Goal: Task Accomplishment & Management: Use online tool/utility

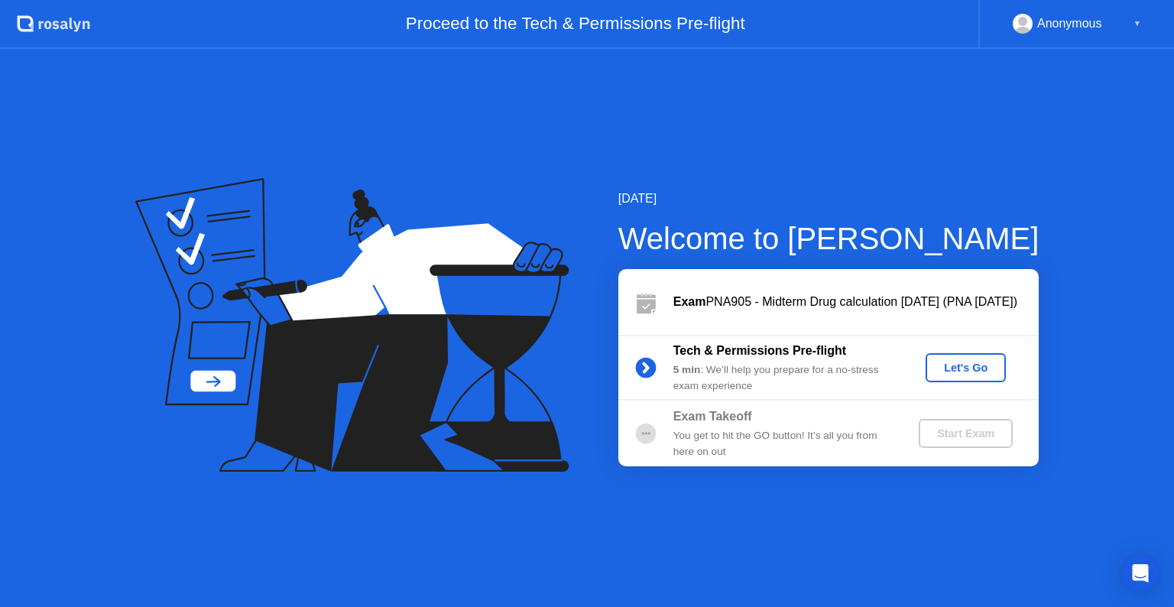
click at [939, 365] on div "Let's Go" at bounding box center [966, 368] width 68 height 12
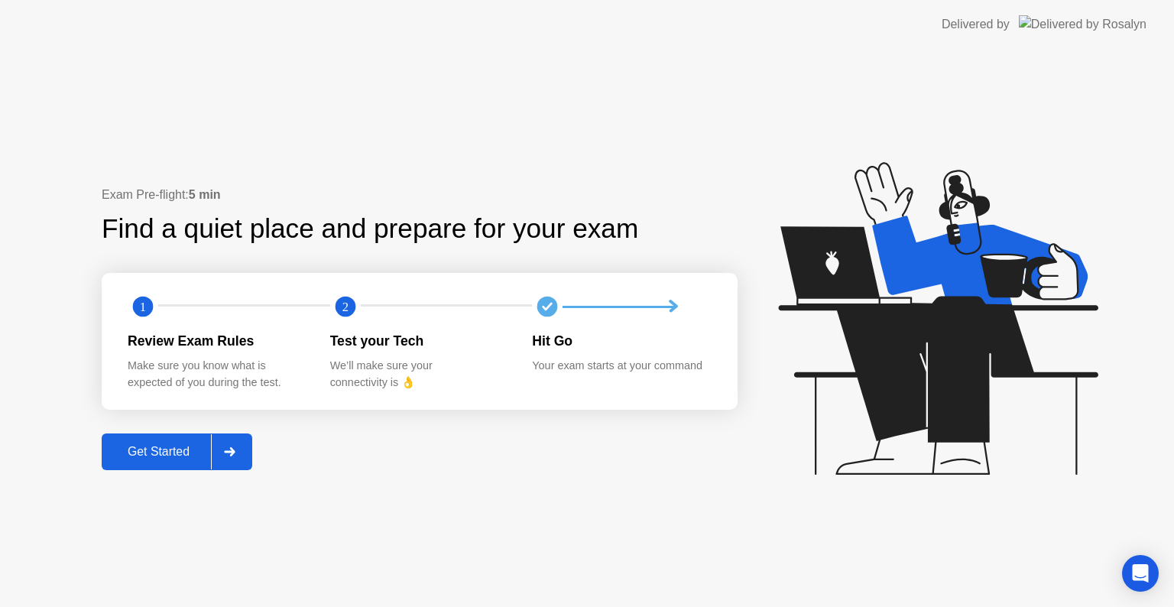
click at [172, 453] on div "Get Started" at bounding box center [158, 452] width 105 height 14
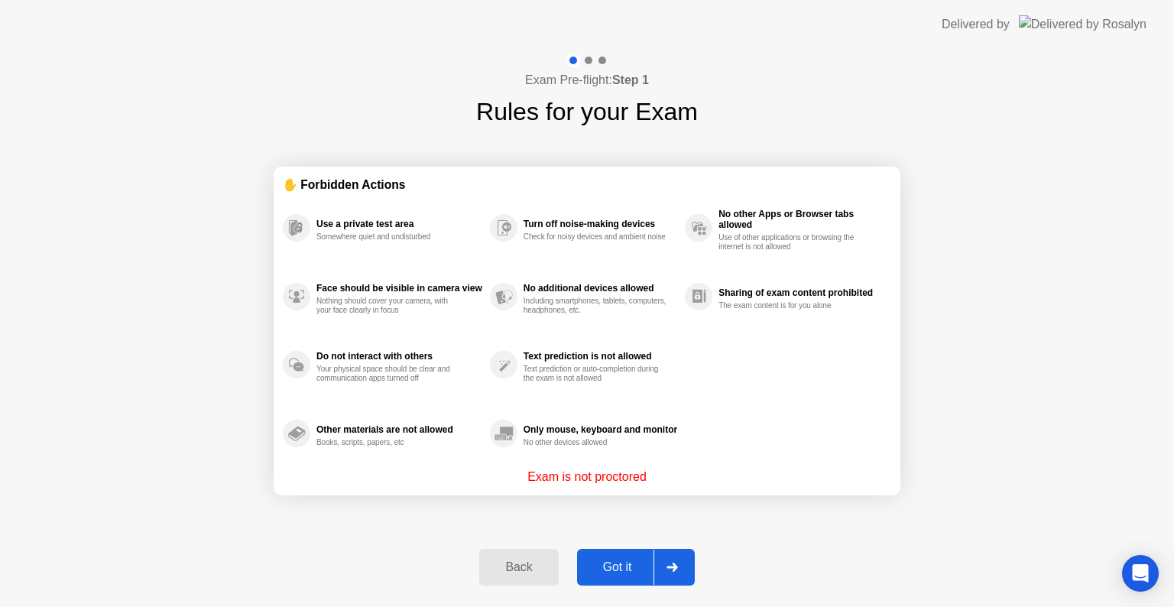
click at [603, 563] on div "Got it" at bounding box center [618, 567] width 72 height 14
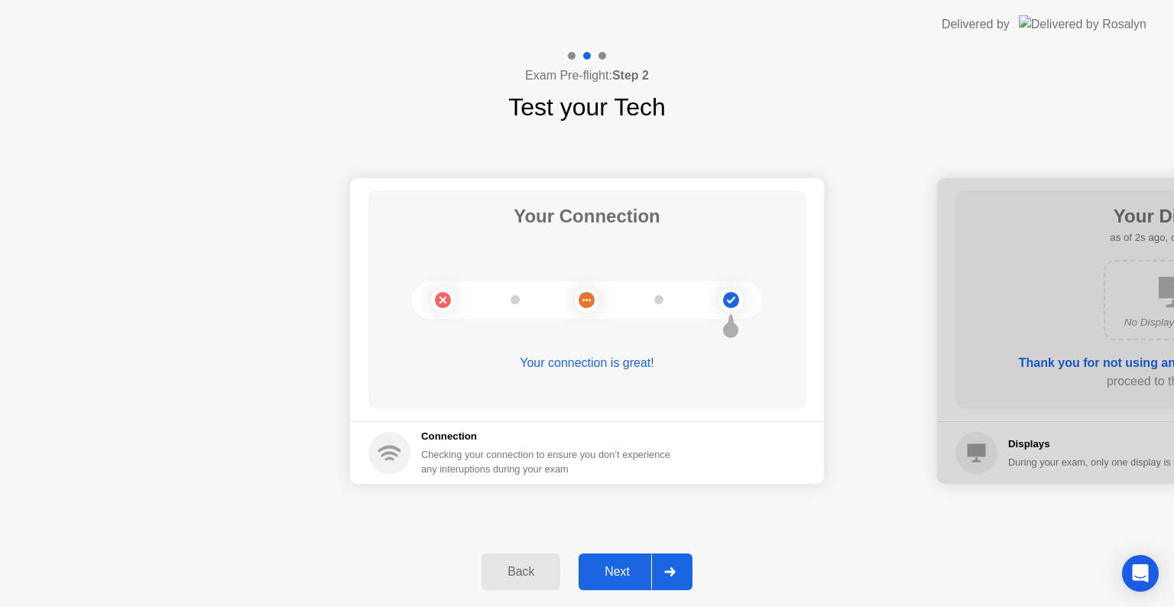
click at [617, 565] on div "Next" at bounding box center [617, 572] width 68 height 14
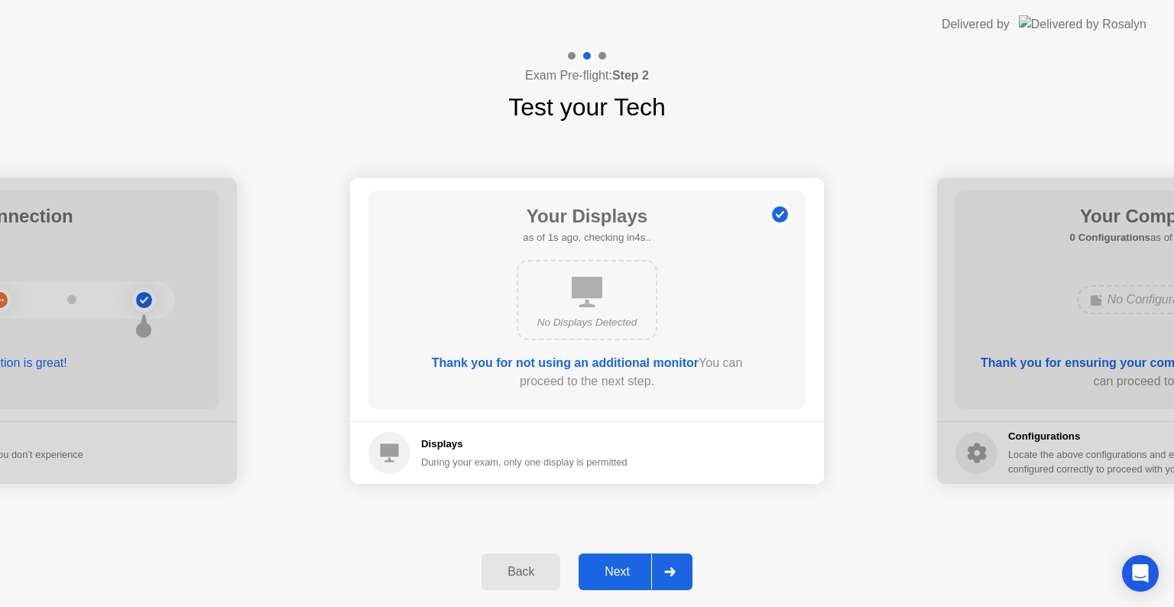
click at [617, 565] on div "Next" at bounding box center [617, 572] width 68 height 14
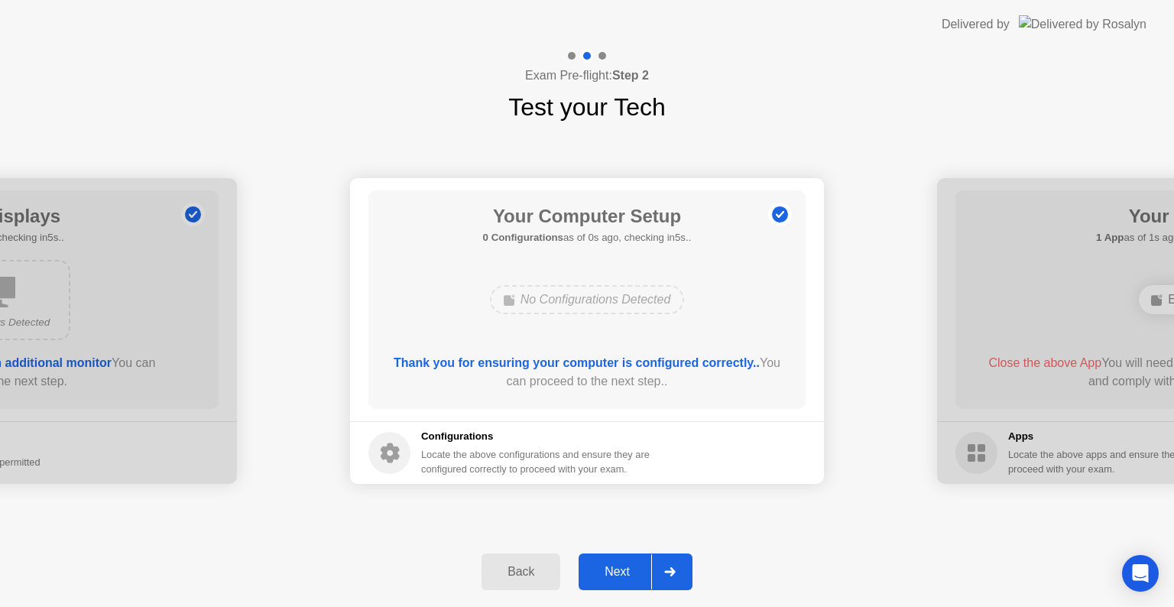
click at [617, 565] on div "Next" at bounding box center [617, 572] width 68 height 14
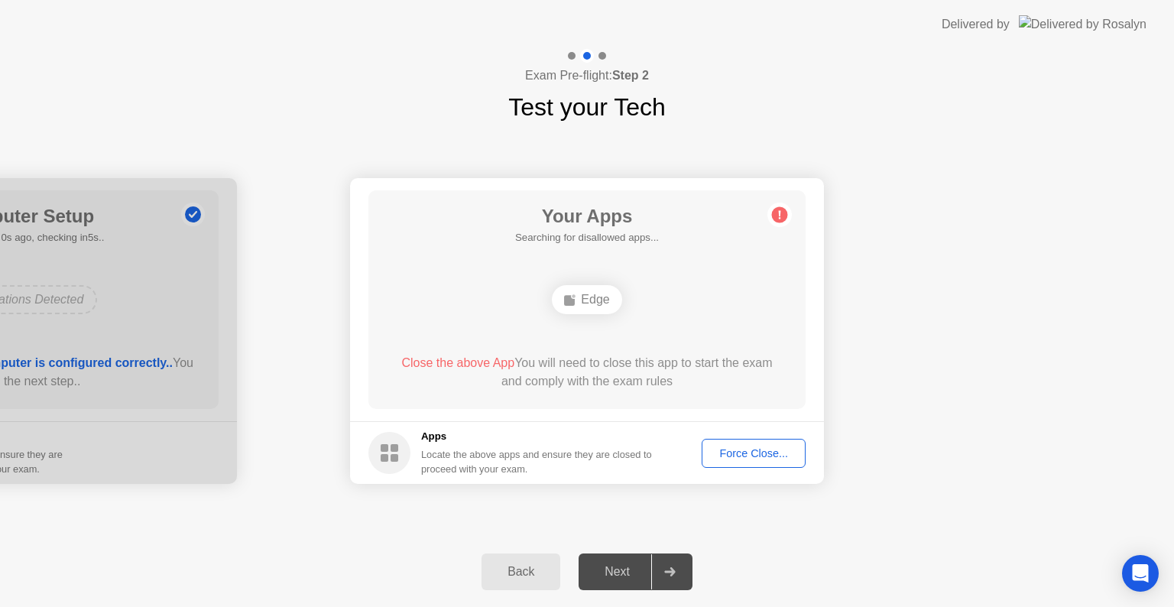
click at [617, 565] on div "Next" at bounding box center [617, 572] width 68 height 14
click at [667, 571] on icon at bounding box center [669, 571] width 11 height 9
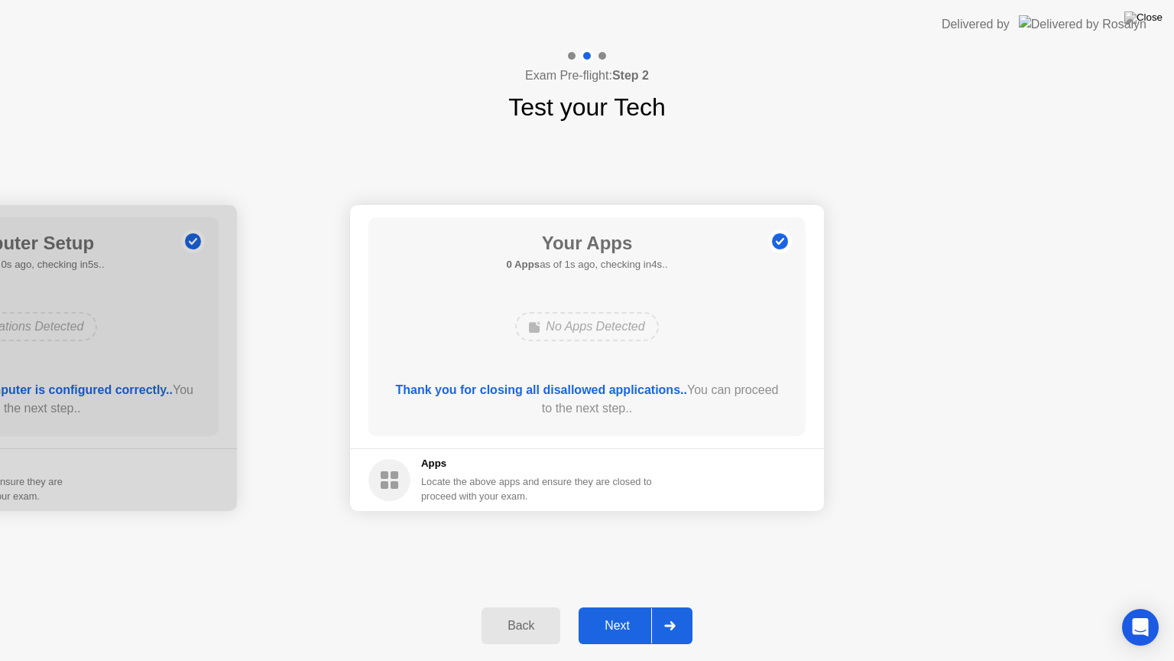
click at [624, 606] on div "Next" at bounding box center [617, 626] width 68 height 14
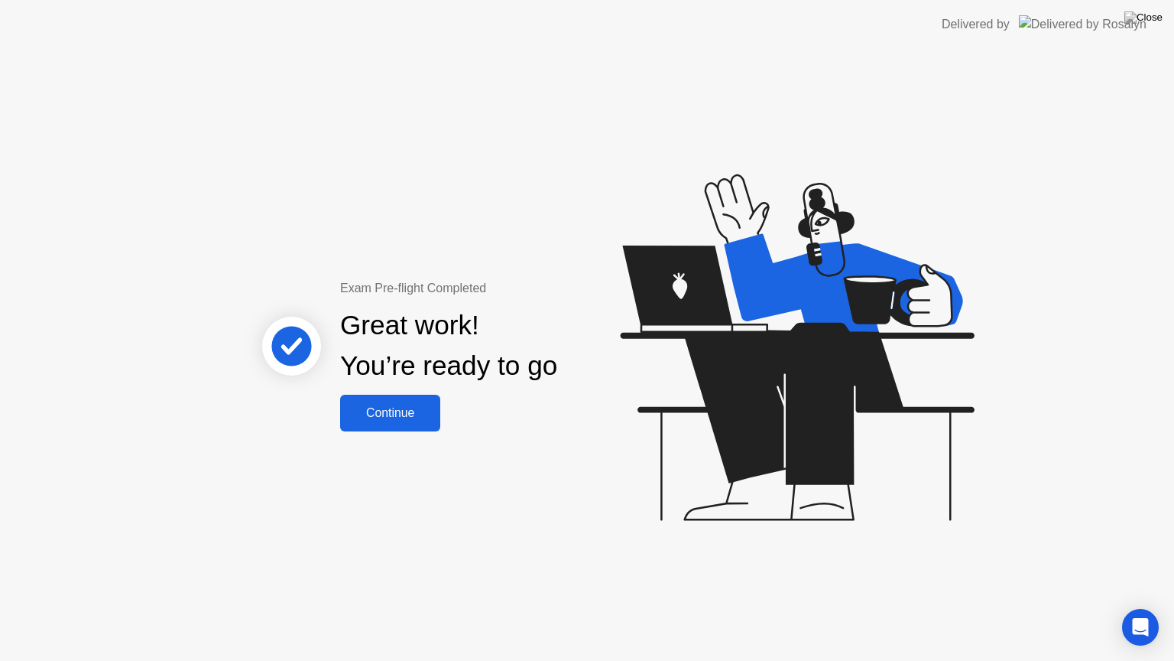
click at [404, 412] on div "Continue" at bounding box center [390, 413] width 91 height 14
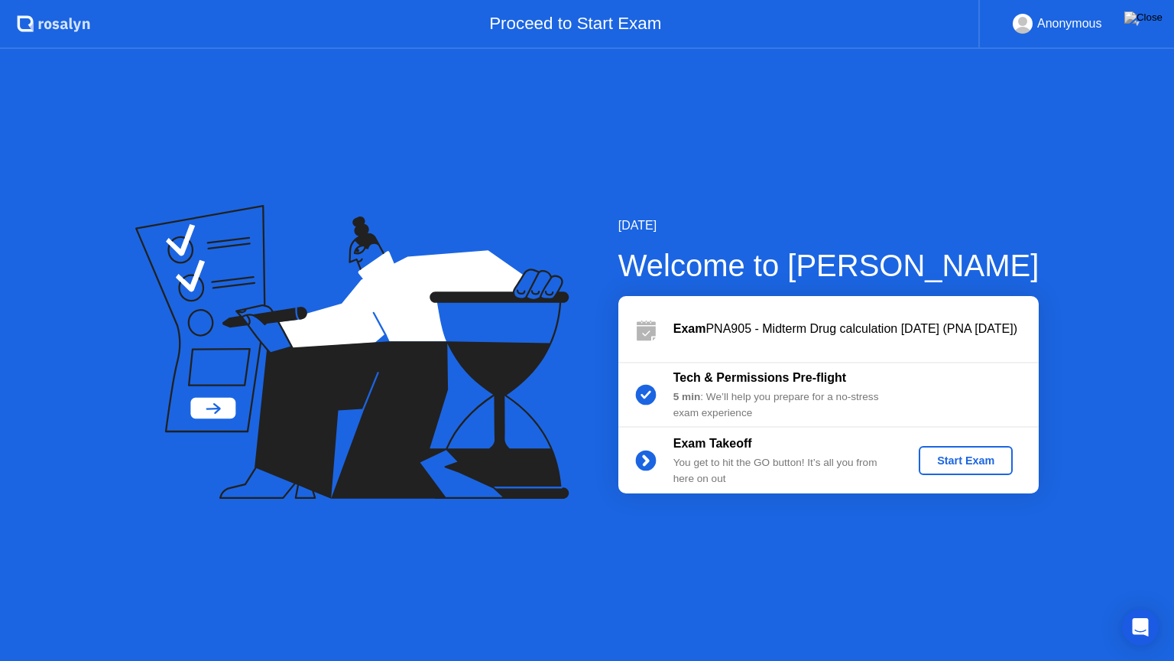
click at [960, 456] on div "Start Exam" at bounding box center [966, 460] width 82 height 12
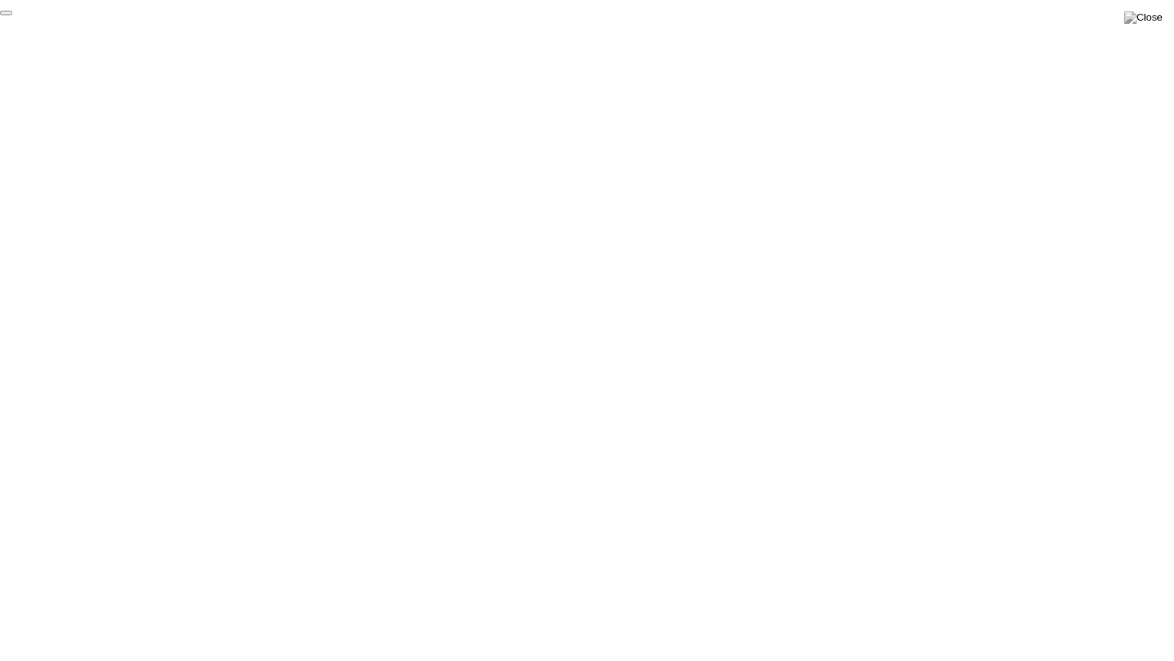
click div "End Proctoring Session"
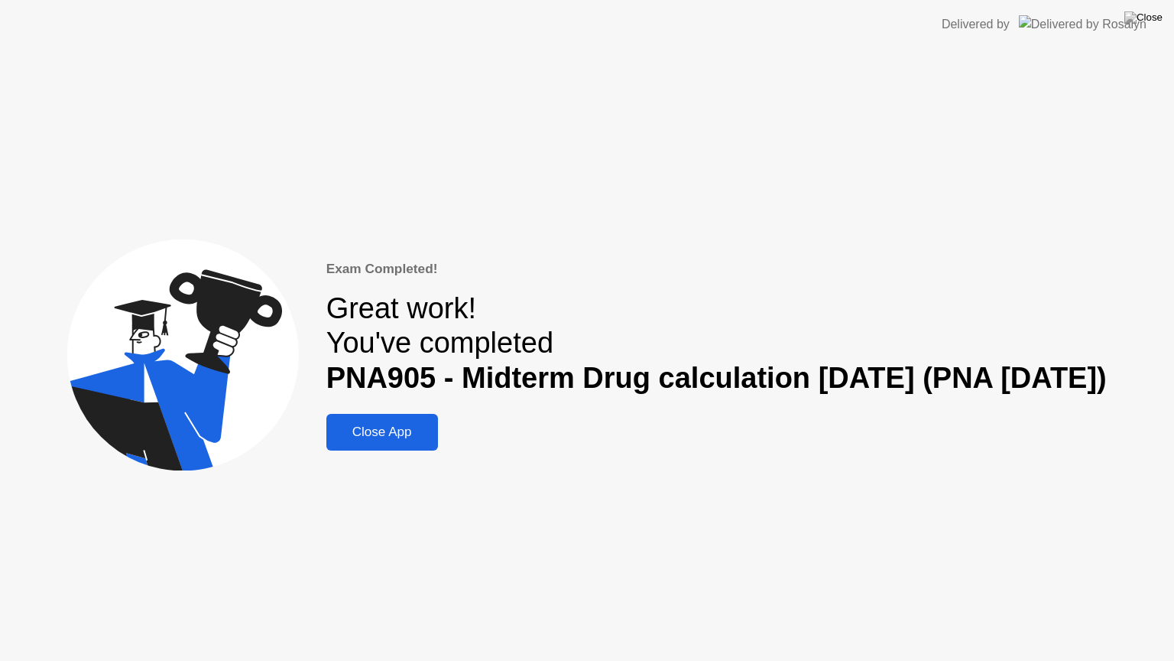
click at [365, 428] on div "Close App" at bounding box center [382, 431] width 102 height 15
